Goal: Task Accomplishment & Management: Manage account settings

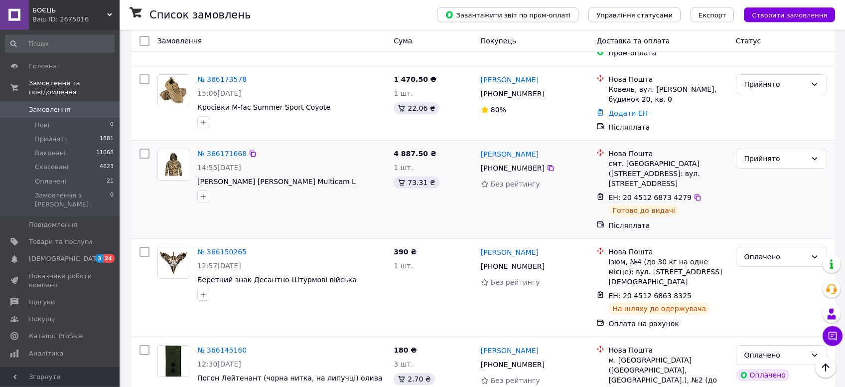
scroll to position [1056, 0]
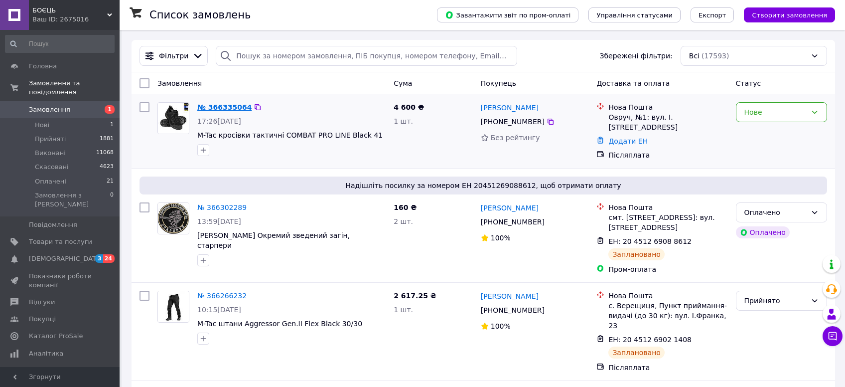
click at [219, 104] on link "№ 366335064" at bounding box center [224, 107] width 54 height 8
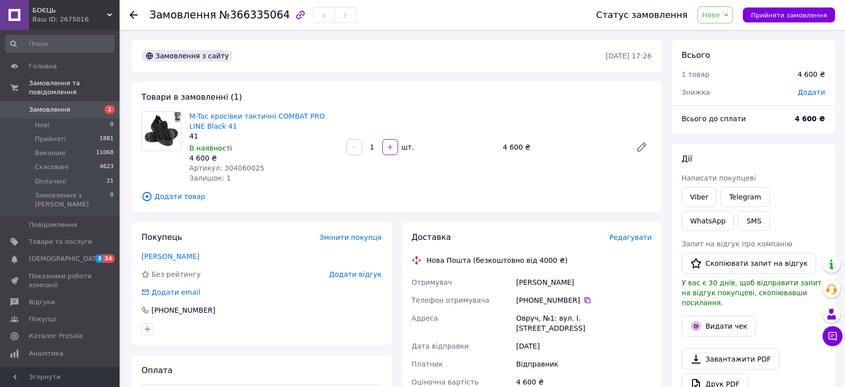
click at [720, 13] on span "Нове" at bounding box center [711, 15] width 18 height 8
click at [727, 36] on li "Прийнято" at bounding box center [721, 34] width 46 height 15
click at [281, 116] on link "M-Tac кросівки тактичні COMBAT PRO LINE Black 41" at bounding box center [257, 121] width 136 height 18
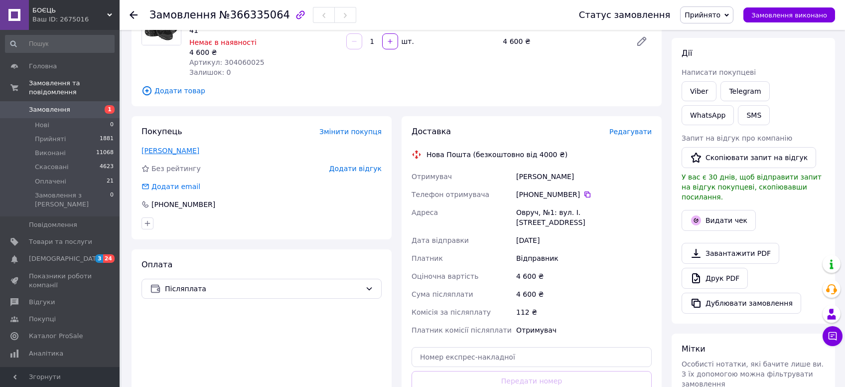
click at [152, 149] on link "Кобилинський Андрій" at bounding box center [170, 150] width 58 height 8
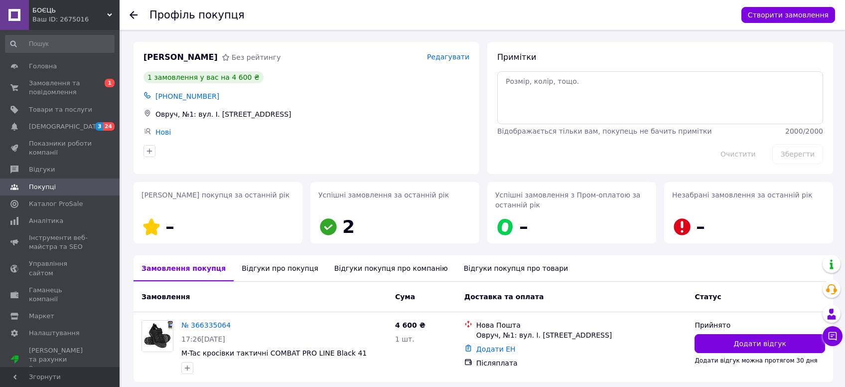
click at [261, 262] on div "Відгуки про покупця" at bounding box center [280, 268] width 92 height 26
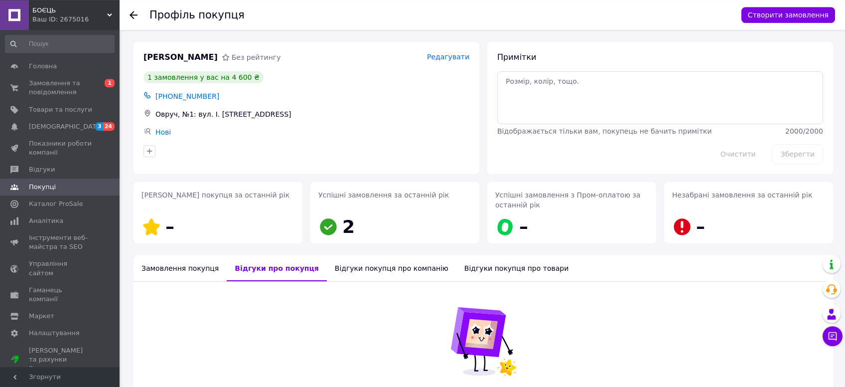
scroll to position [102, 0]
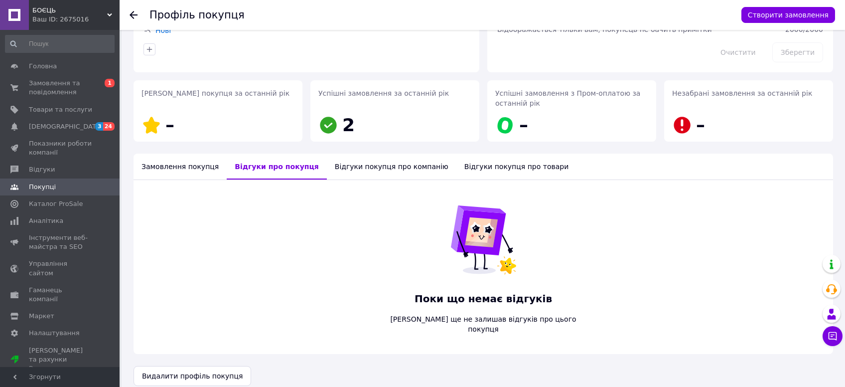
click at [134, 16] on icon at bounding box center [134, 15] width 8 height 8
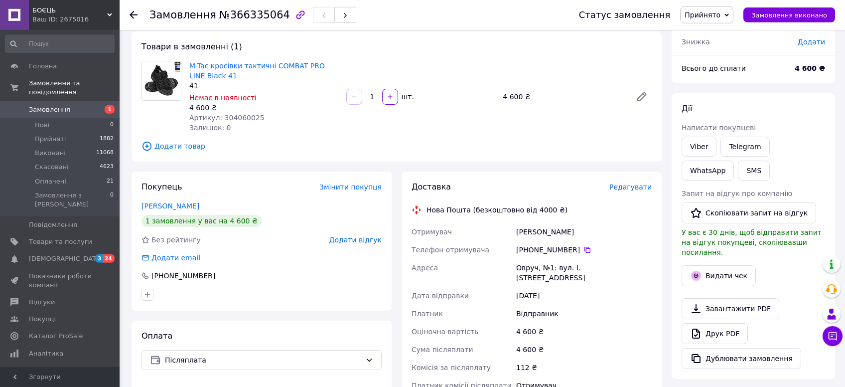
scroll to position [158, 0]
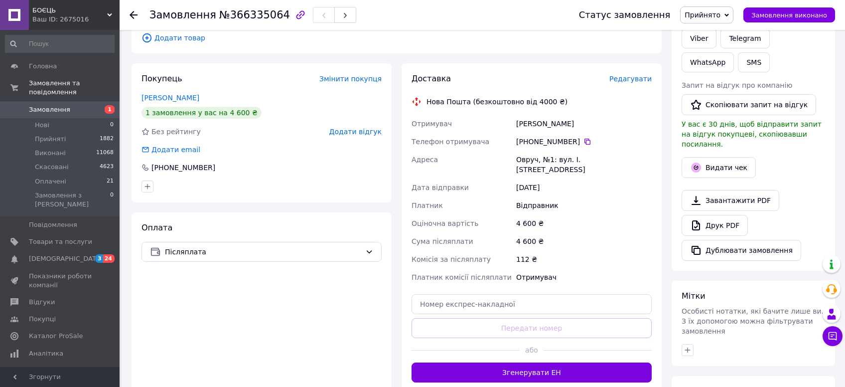
click at [620, 79] on span "Редагувати" at bounding box center [630, 79] width 42 height 8
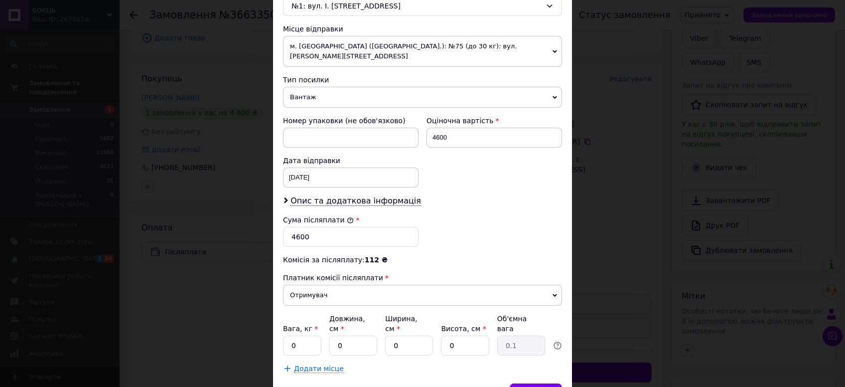
scroll to position [371, 0]
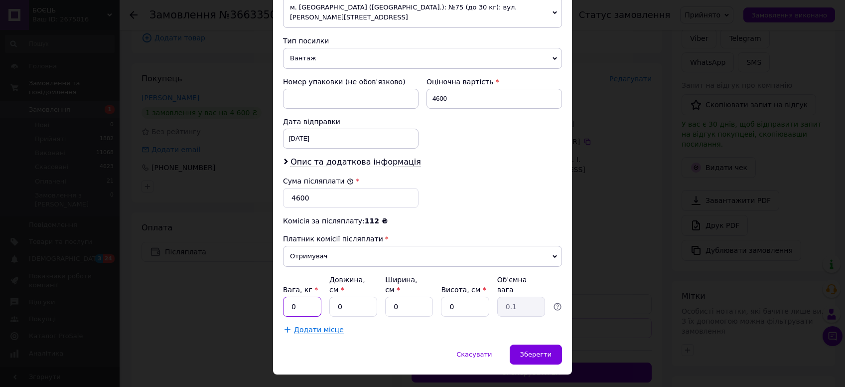
drag, startPoint x: 291, startPoint y: 285, endPoint x: 194, endPoint y: 270, distance: 98.9
click at [283, 296] on input "0" at bounding box center [302, 306] width 38 height 20
type input "2"
drag, startPoint x: 355, startPoint y: 289, endPoint x: 332, endPoint y: 286, distance: 22.7
click at [335, 296] on input "0" at bounding box center [353, 306] width 48 height 20
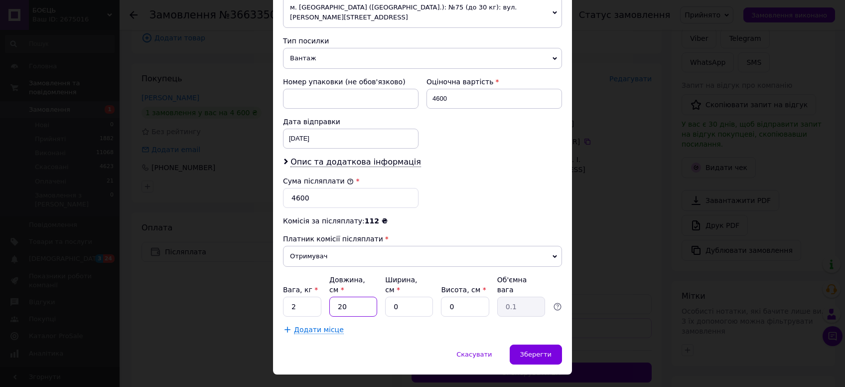
type input "20"
drag, startPoint x: 386, startPoint y: 286, endPoint x: 372, endPoint y: 286, distance: 14.4
click at [385, 296] on input "2" at bounding box center [409, 306] width 48 height 20
drag, startPoint x: 413, startPoint y: 284, endPoint x: 375, endPoint y: 284, distance: 37.9
click at [385, 296] on input "0" at bounding box center [409, 306] width 48 height 20
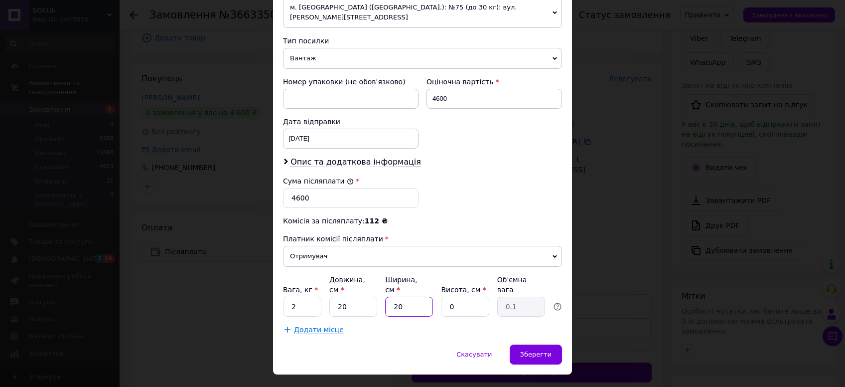
type input "20"
drag, startPoint x: 428, startPoint y: 283, endPoint x: 421, endPoint y: 282, distance: 6.6
click at [441, 296] on input "0" at bounding box center [465, 306] width 48 height 20
type input "10"
type input "1"
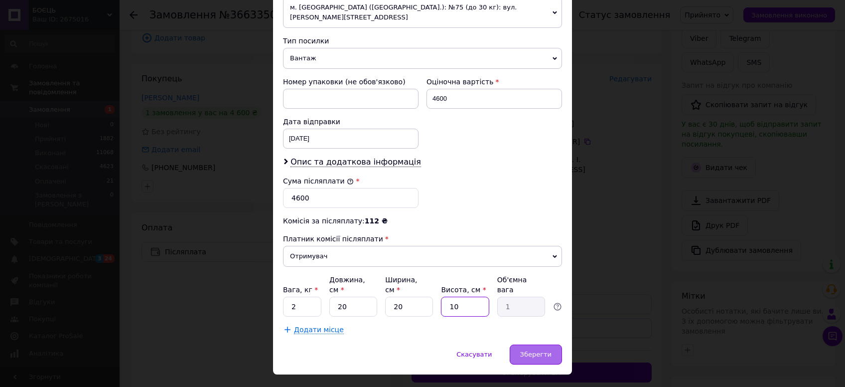
type input "10"
click at [547, 350] on span "Зберегти" at bounding box center [535, 353] width 31 height 7
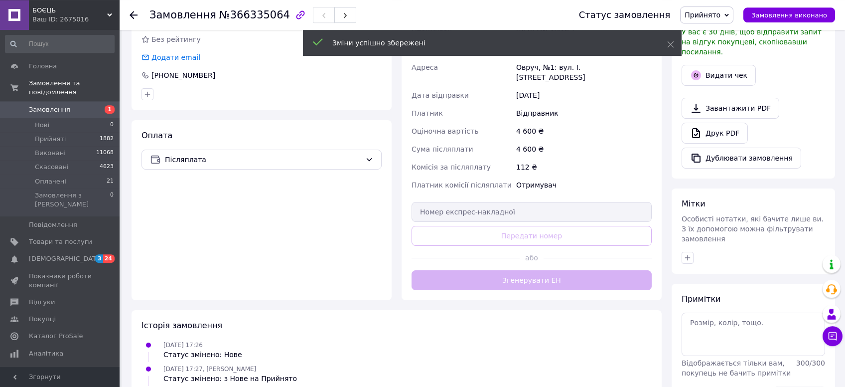
scroll to position [264, 0]
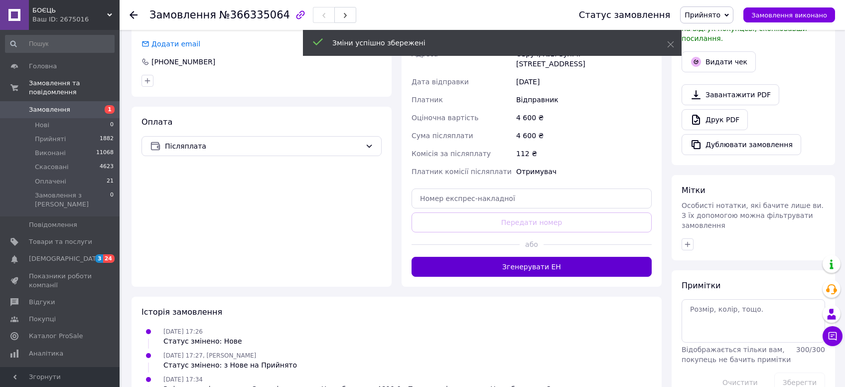
click at [529, 264] on button "Згенерувати ЕН" at bounding box center [531, 267] width 240 height 20
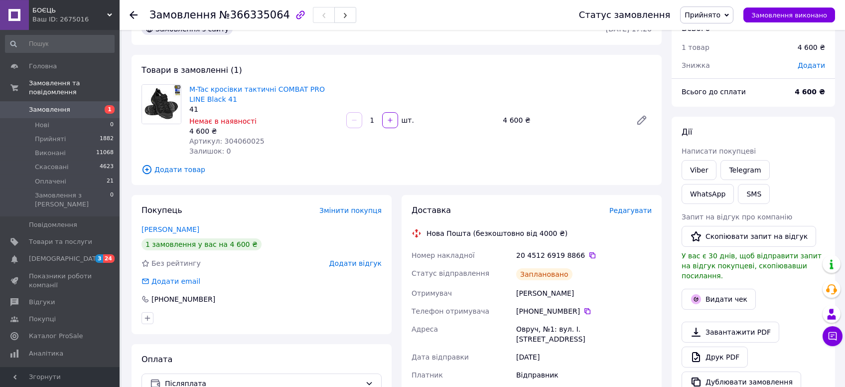
scroll to position [0, 0]
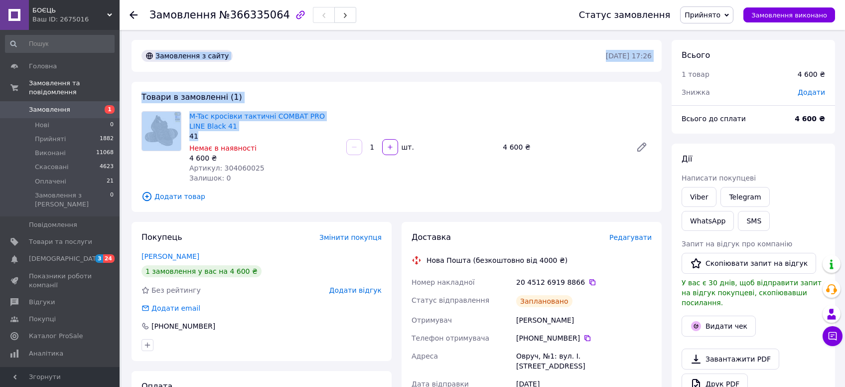
drag, startPoint x: 145, startPoint y: 17, endPoint x: 209, endPoint y: 134, distance: 133.3
click at [209, 134] on div "Замовлення №366335064 Статус замовлення Прийнято Виконано Скасовано Оплачено За…" at bounding box center [483, 391] width 723 height 723
click at [703, 193] on link "Viber" at bounding box center [699, 197] width 35 height 20
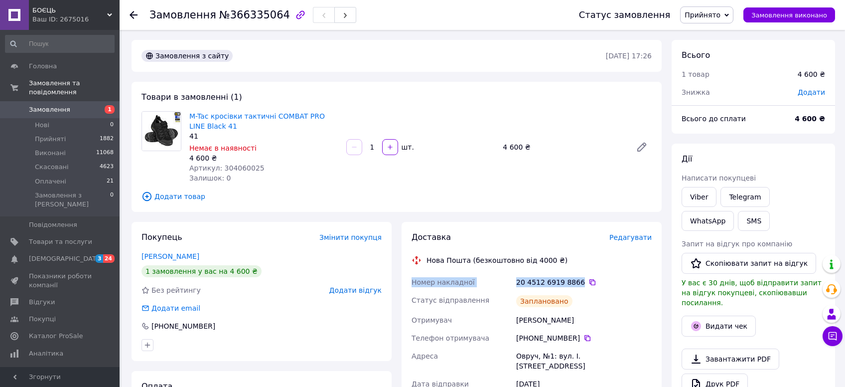
drag, startPoint x: 408, startPoint y: 284, endPoint x: 567, endPoint y: 282, distance: 159.9
click at [576, 283] on div "Доставка Редагувати Нова Пошта (безкоштовно від 4000 ₴) Номер накладної 20 4512…" at bounding box center [532, 380] width 260 height 316
copy div "Номер накладної 20 4512 6919 8866"
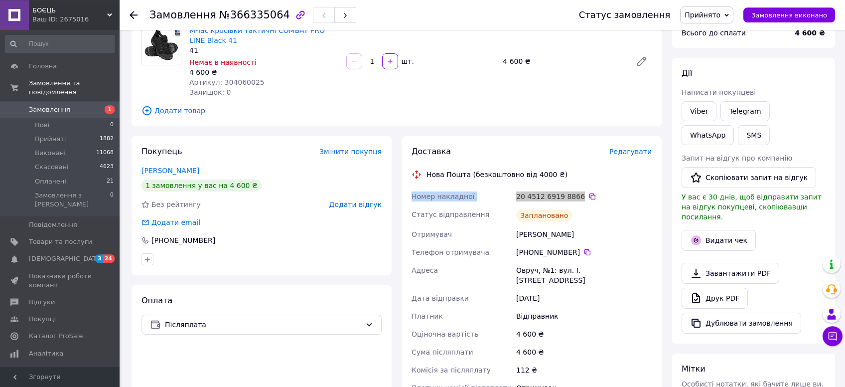
scroll to position [106, 0]
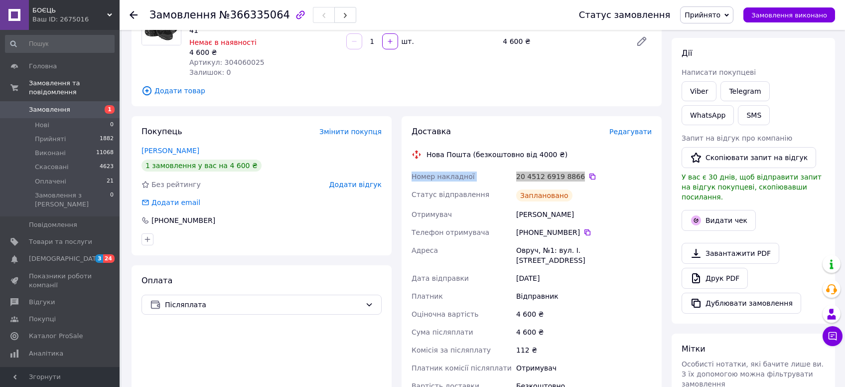
drag, startPoint x: 511, startPoint y: 213, endPoint x: 599, endPoint y: 222, distance: 88.6
click at [599, 222] on div "Номер накладної 20 4512 6919 8866   Статус відправлення Заплановано Отримувач К…" at bounding box center [532, 280] width 244 height 227
copy div "Отримувач Кобилинський Андрій"
click at [584, 234] on icon at bounding box center [587, 232] width 8 height 8
drag, startPoint x: 536, startPoint y: 249, endPoint x: 620, endPoint y: 248, distance: 84.2
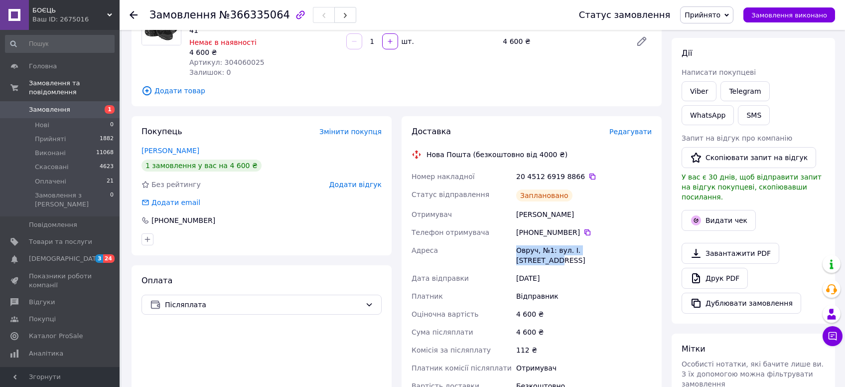
click at [620, 248] on div "Номер накладної 20 4512 6919 8866   Статус відправлення Заплановано Отримувач К…" at bounding box center [532, 280] width 244 height 227
copy div "Адреса Овруч, №1: вул. І. Богуна, 8-а"
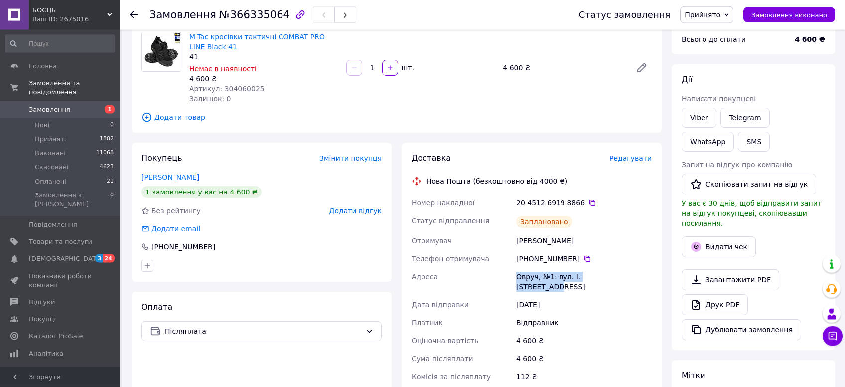
scroll to position [53, 0]
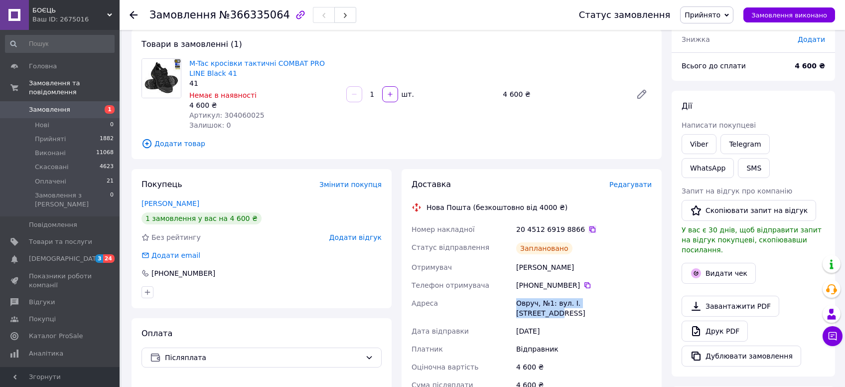
click at [589, 232] on icon at bounding box center [592, 229] width 6 height 6
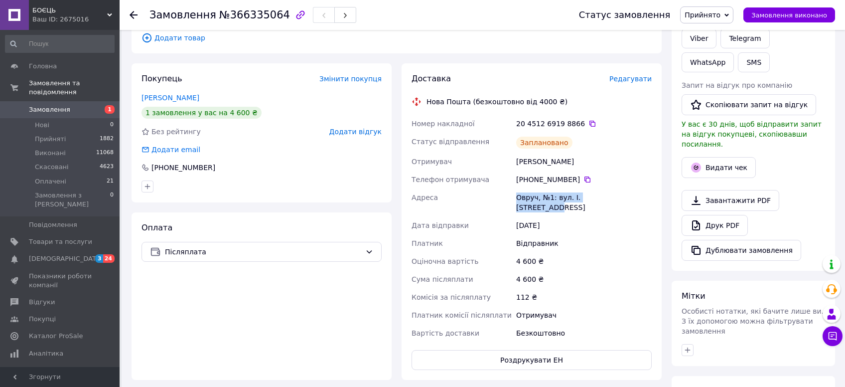
scroll to position [0, 0]
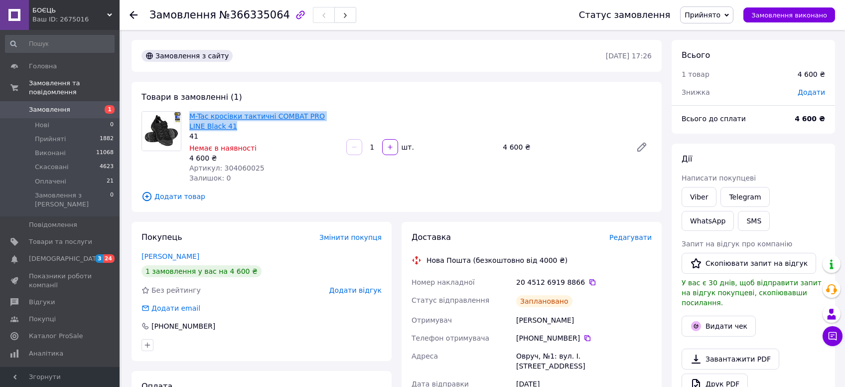
drag, startPoint x: 220, startPoint y: 128, endPoint x: 191, endPoint y: 121, distance: 29.4
click at [191, 121] on span "M-Tac кросівки тактичні COMBAT PRO LINE Black 41" at bounding box center [263, 121] width 149 height 20
copy link "M-Tac кросівки тактичні COMBAT PRO LINE Black 41"
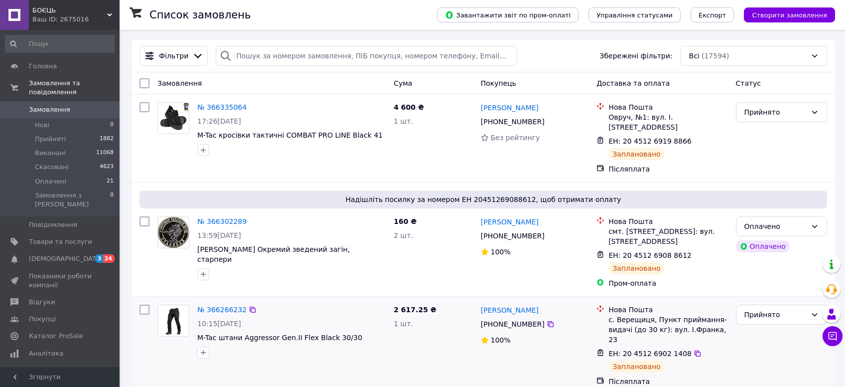
click at [280, 296] on div "№ 366266232 10:15, 12.10.2025 M-Tac штани Aggressor Gen.II Flex Black 30/30 2 6…" at bounding box center [483, 345] width 703 height 98
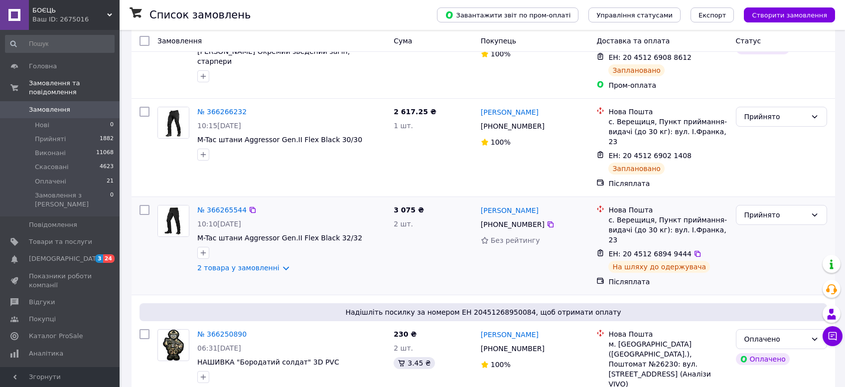
scroll to position [211, 0]
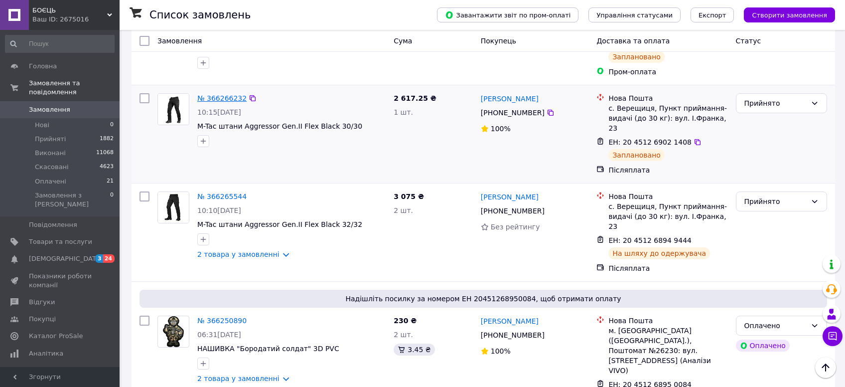
click at [215, 94] on link "№ 366266232" at bounding box center [221, 98] width 49 height 8
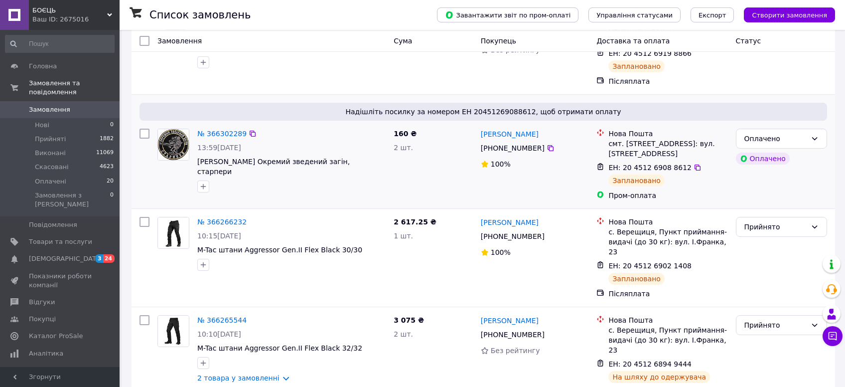
scroll to position [106, 0]
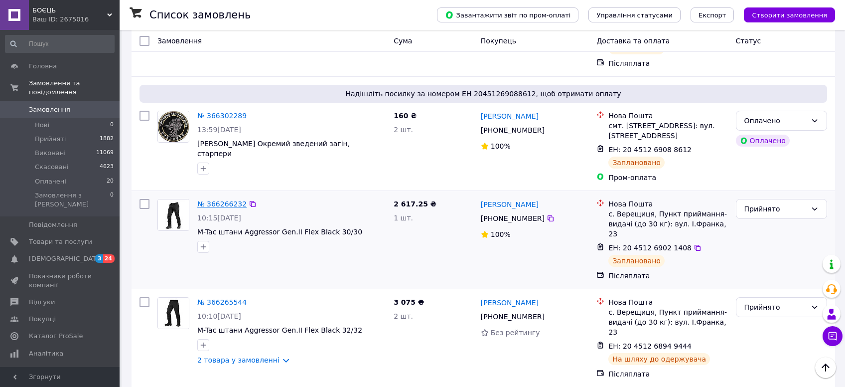
click at [217, 200] on link "№ 366266232" at bounding box center [221, 204] width 49 height 8
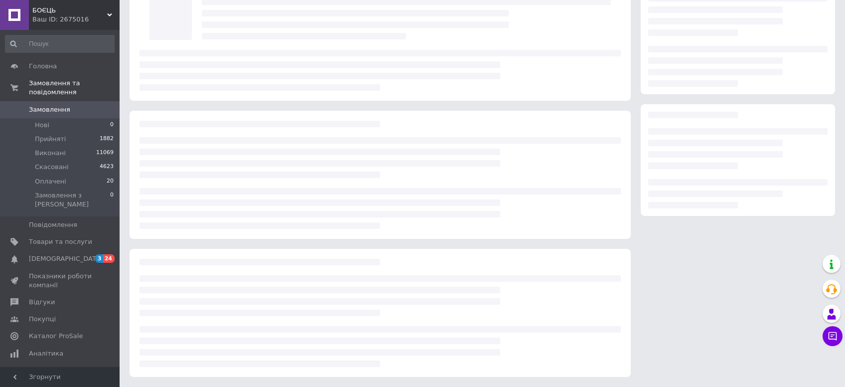
scroll to position [68, 0]
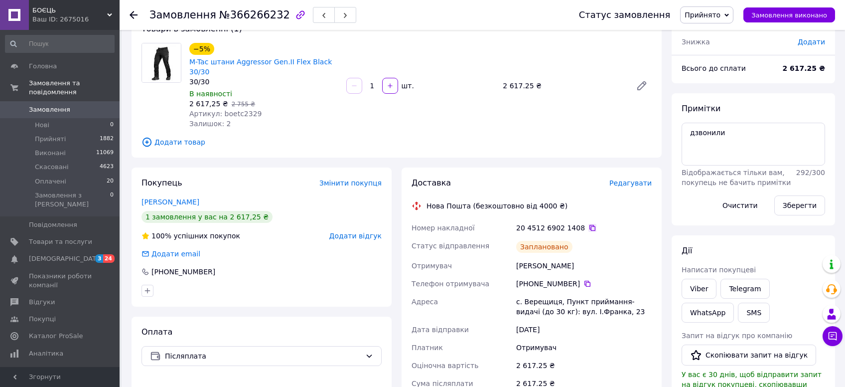
click at [588, 224] on icon at bounding box center [592, 228] width 8 height 8
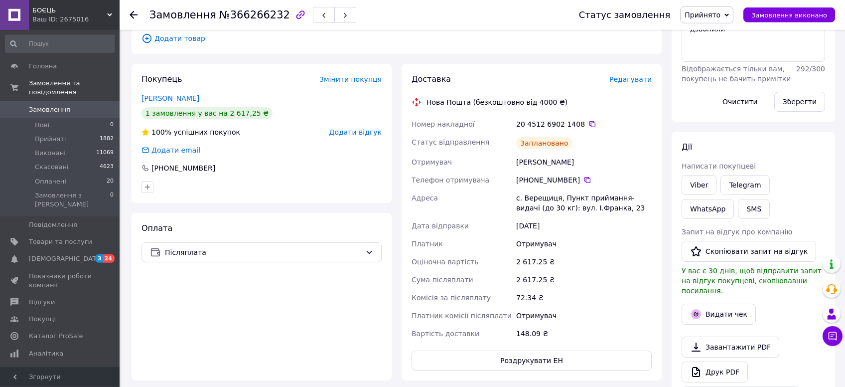
scroll to position [174, 0]
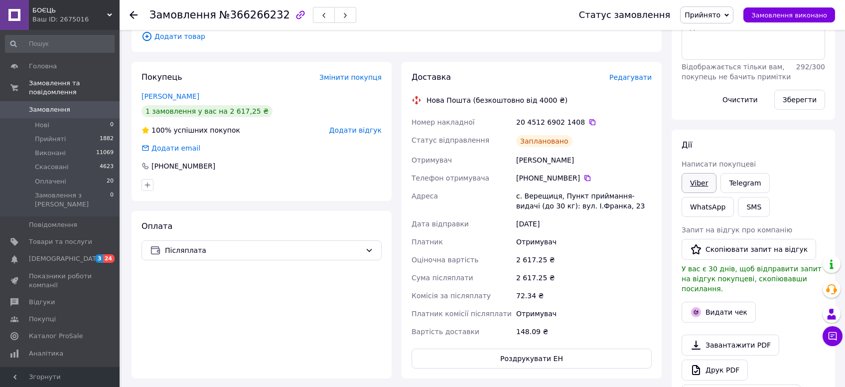
click at [705, 175] on link "Viber" at bounding box center [699, 183] width 35 height 20
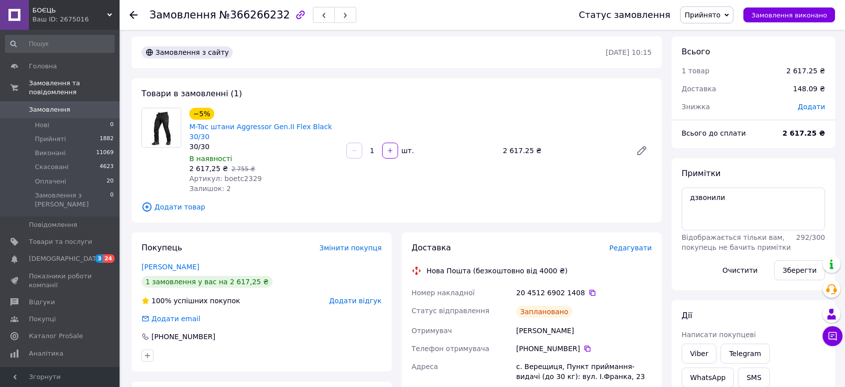
scroll to position [0, 0]
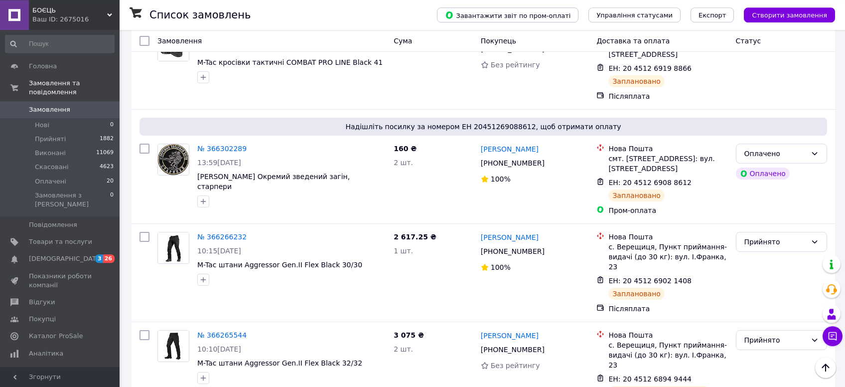
scroll to position [53, 0]
